Goal: Information Seeking & Learning: Learn about a topic

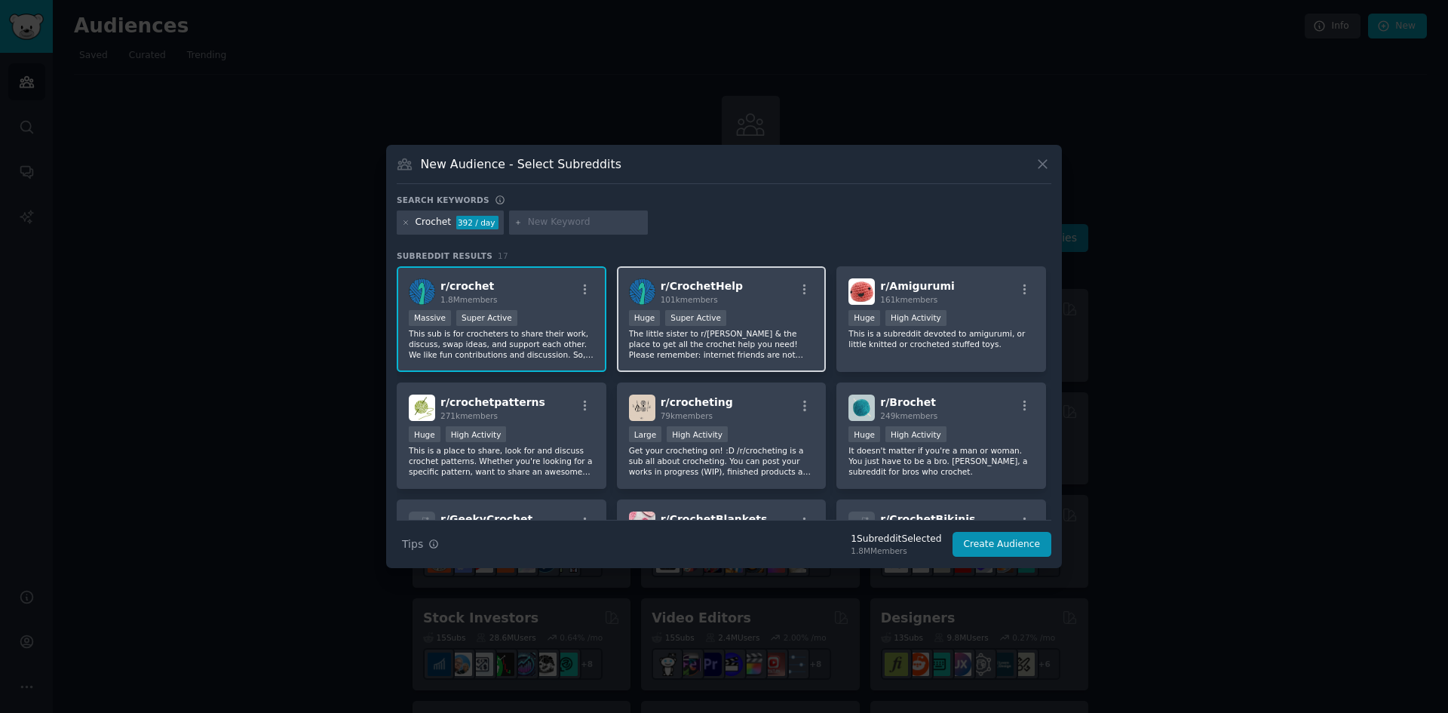
click at [704, 284] on span "r/ CrochetHelp" at bounding box center [702, 286] width 82 height 12
click at [705, 284] on span "r/ CrochetHelp" at bounding box center [702, 286] width 82 height 12
click at [1039, 155] on button at bounding box center [1042, 163] width 17 height 17
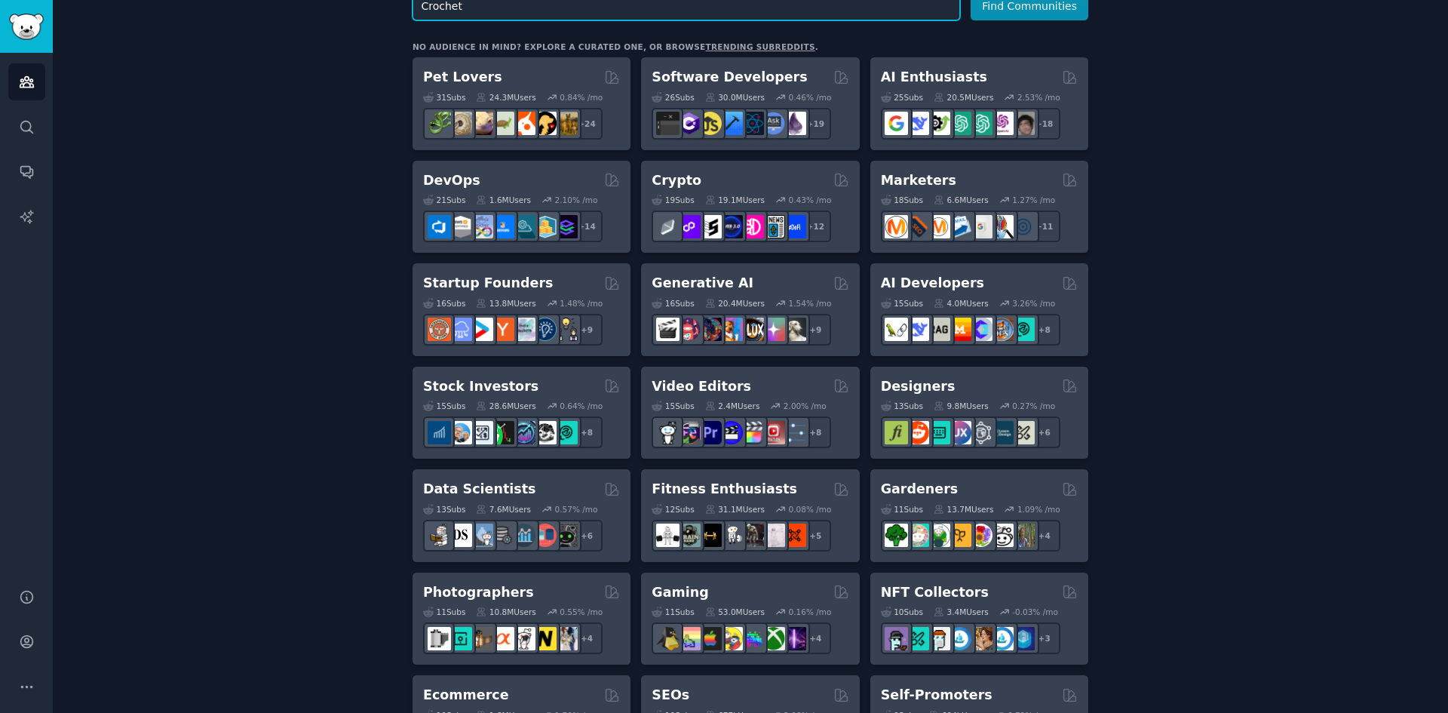
scroll to position [273, 0]
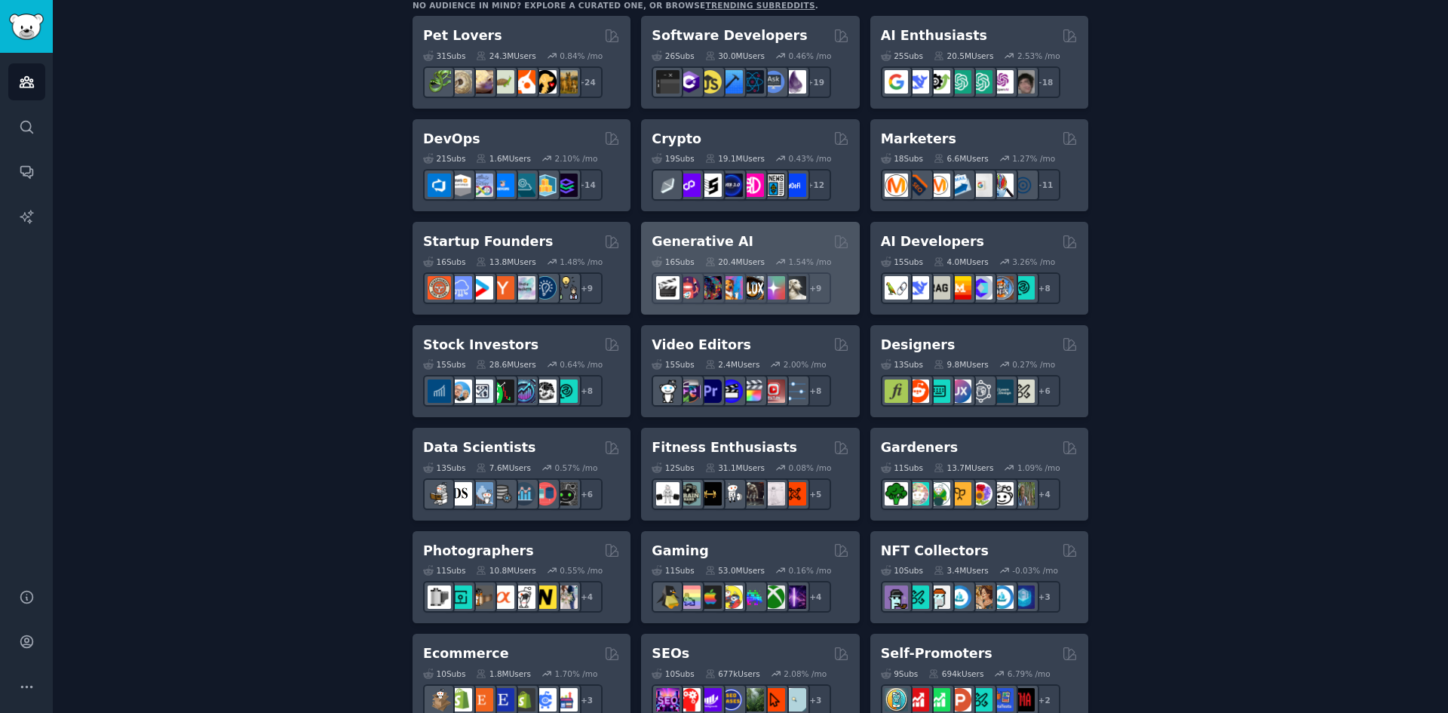
click at [724, 242] on h2 "Generative AI" at bounding box center [703, 241] width 102 height 19
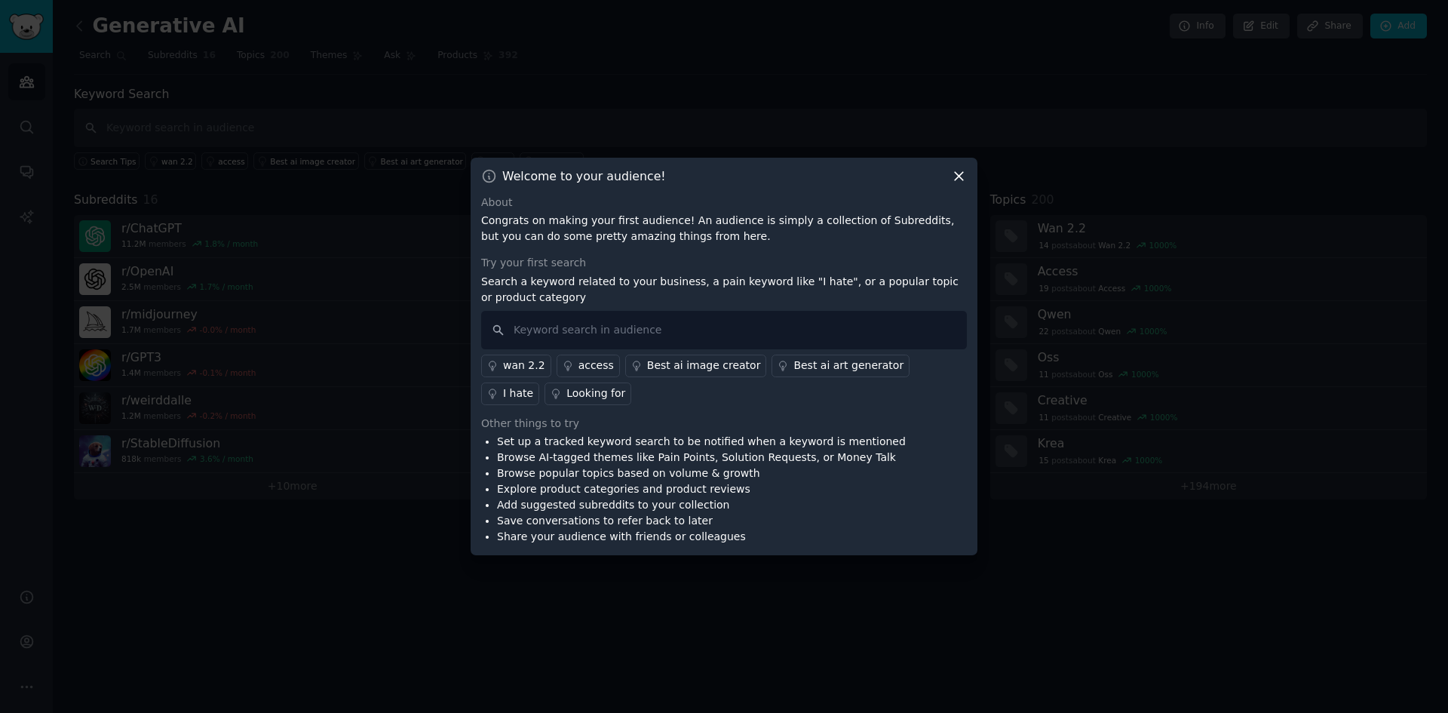
click at [957, 169] on icon at bounding box center [959, 176] width 16 height 16
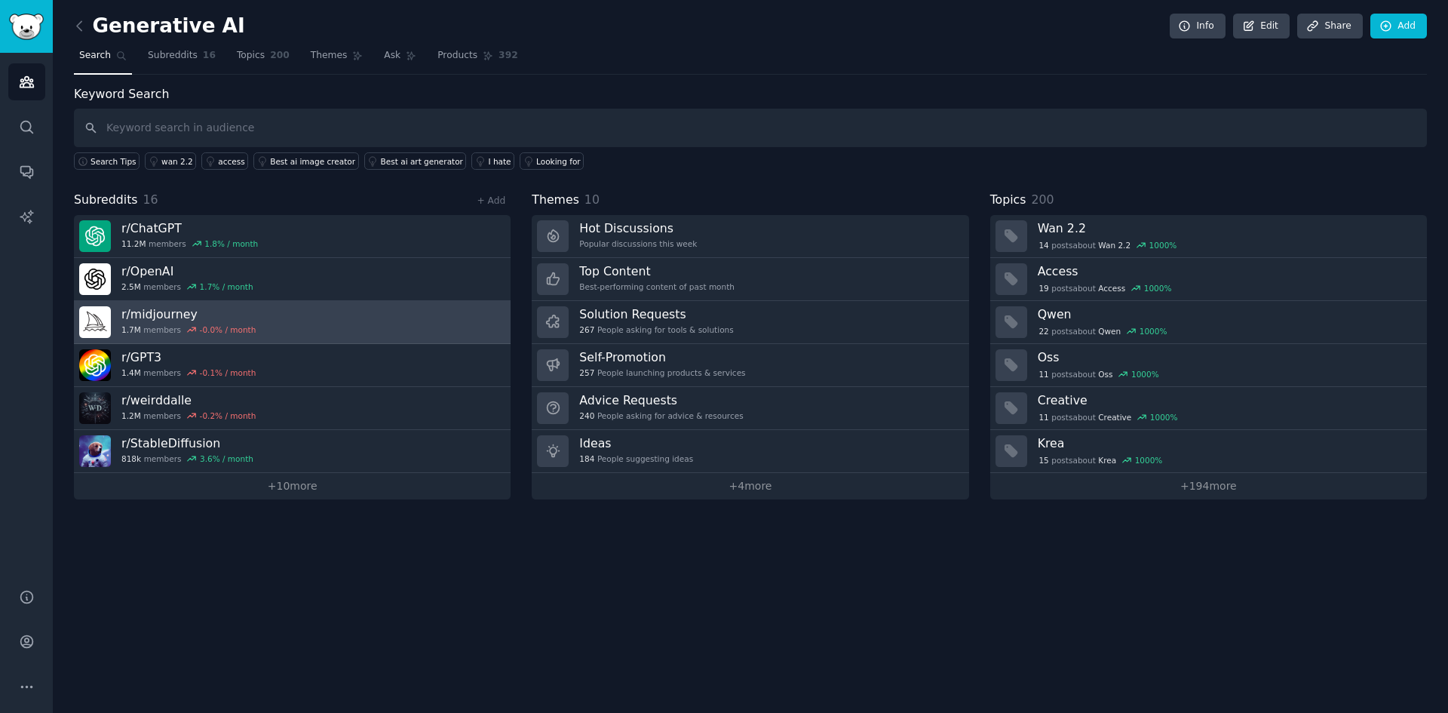
click at [333, 315] on link "r/ midjourney 1.7M members -0.0 % / month" at bounding box center [292, 322] width 437 height 43
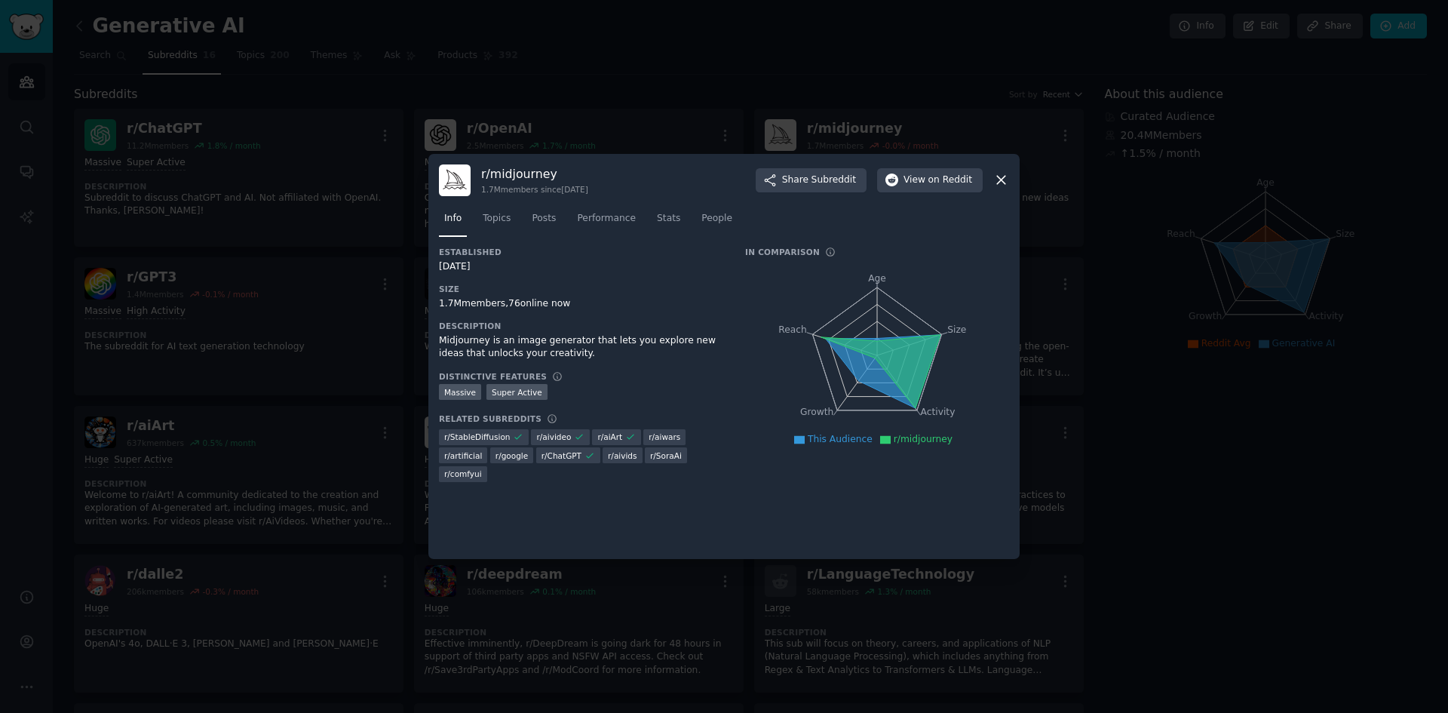
click at [997, 174] on icon at bounding box center [1001, 180] width 16 height 16
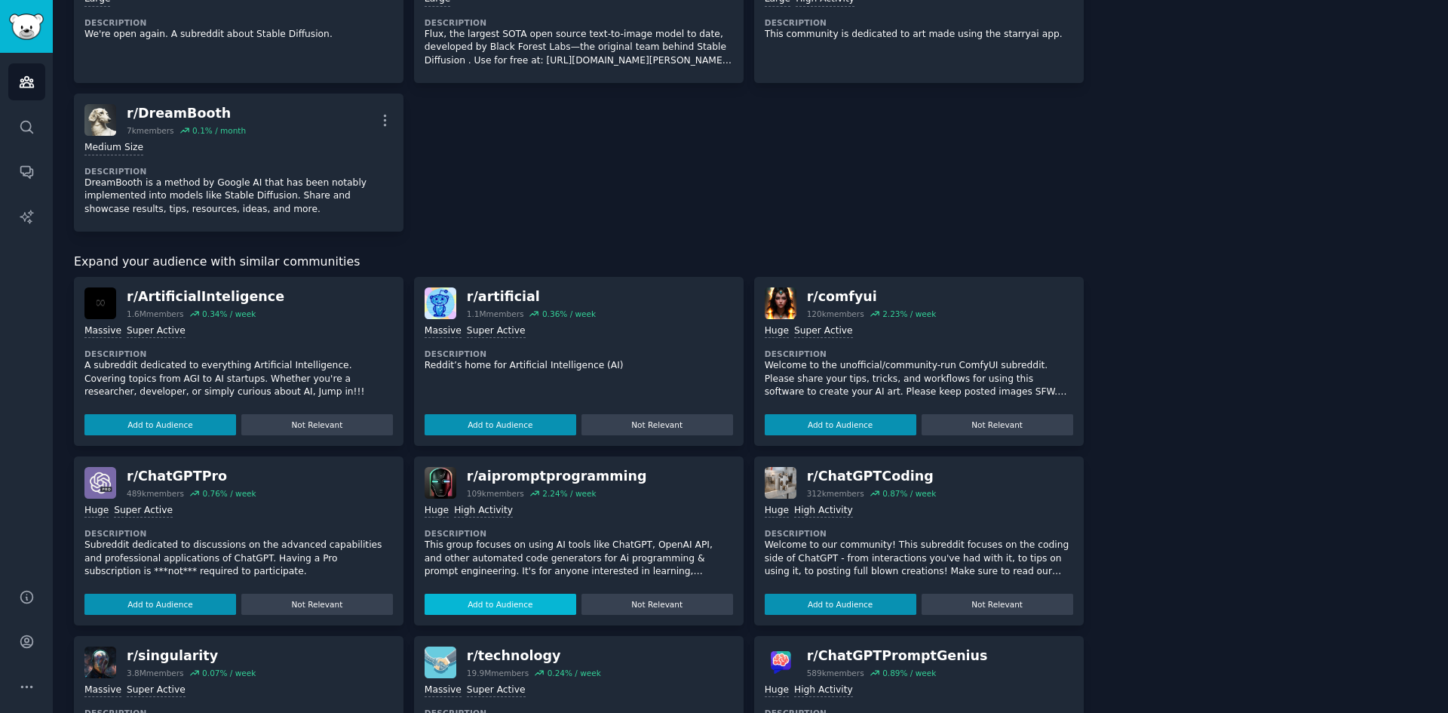
scroll to position [1051, 0]
